Goal: Task Accomplishment & Management: Use online tool/utility

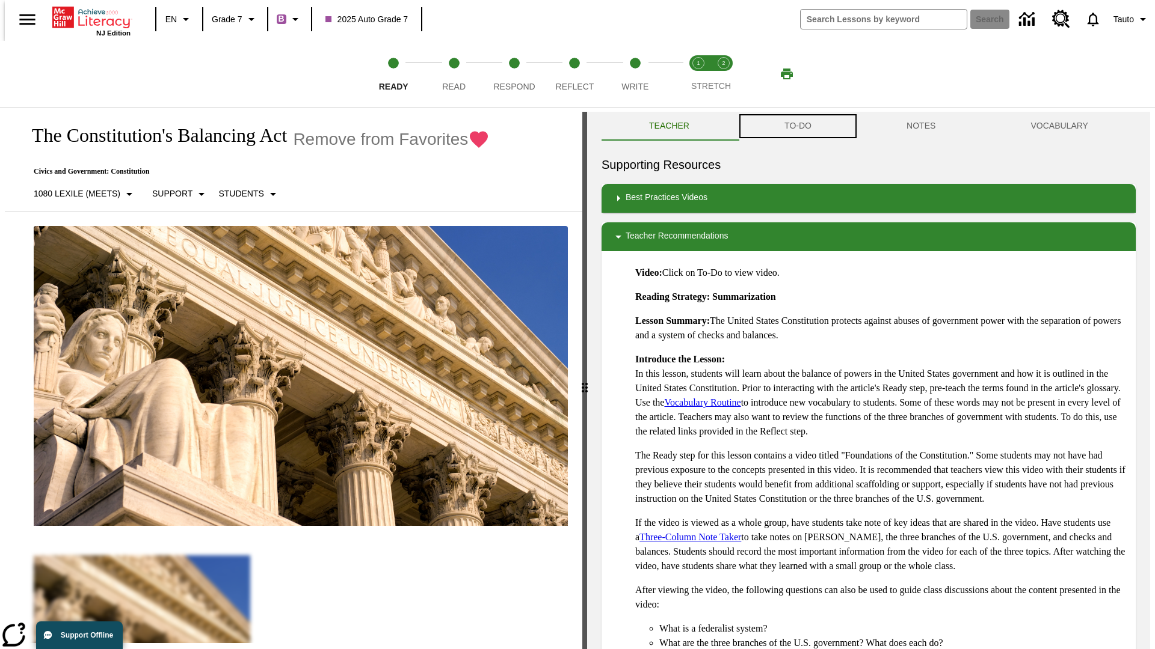
click at [797, 126] on button "TO-DO" at bounding box center [798, 126] width 122 height 29
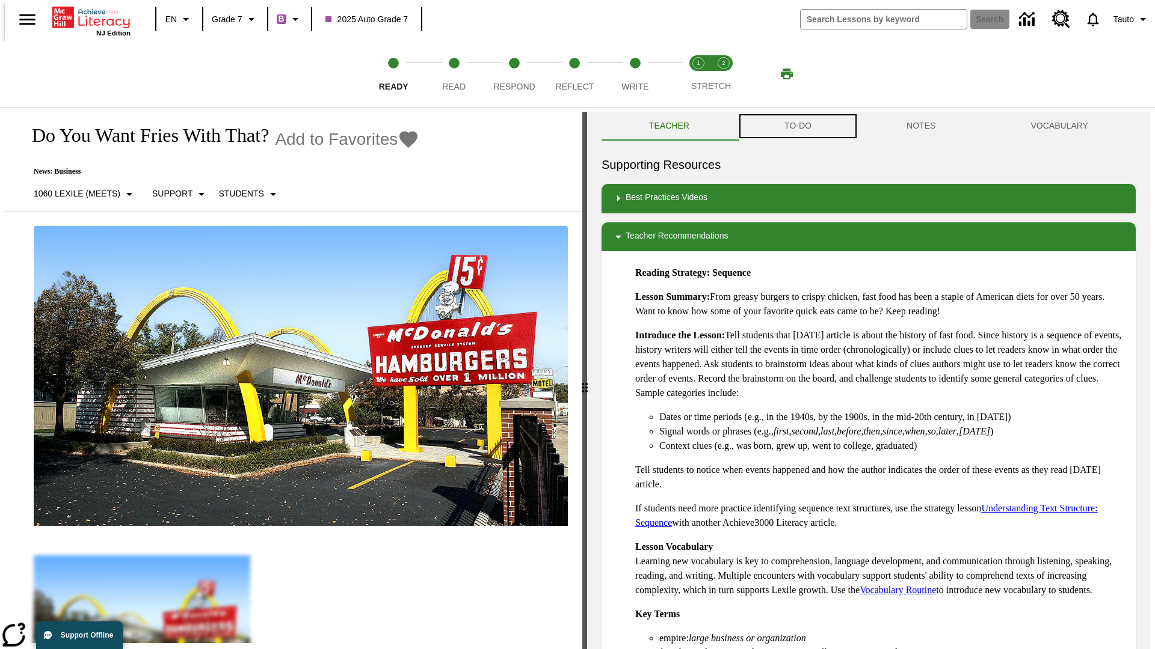
click at [797, 126] on button "TO-DO" at bounding box center [798, 126] width 122 height 29
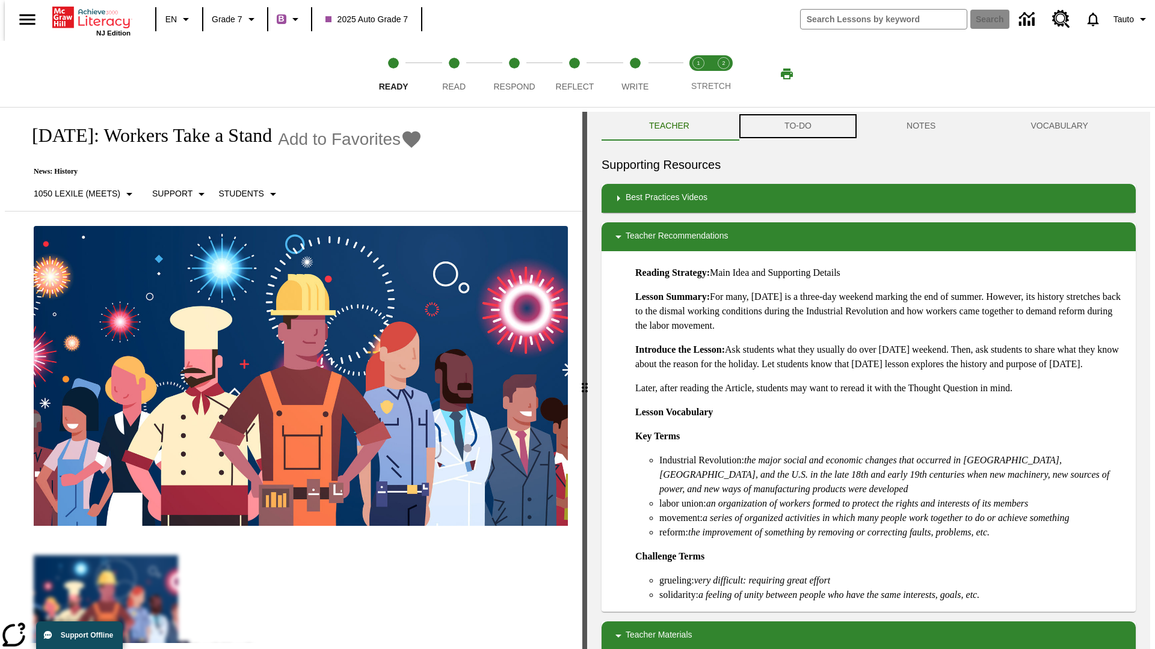
click at [797, 126] on button "TO-DO" at bounding box center [798, 126] width 122 height 29
